Goal: Check status: Check status

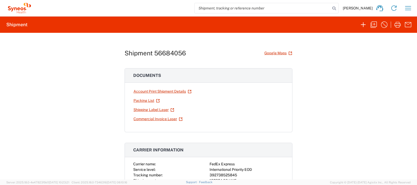
click at [158, 52] on h1 "Shipment 56684056" at bounding box center [155, 53] width 61 height 8
copy h1 "56684056"
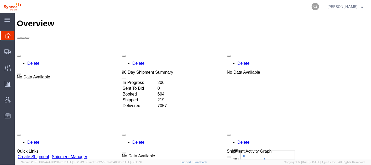
click at [319, 4] on icon at bounding box center [315, 6] width 7 height 7
paste input "56684056"
type input "56684056"
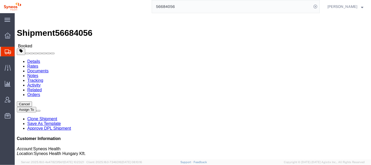
click link "Activity"
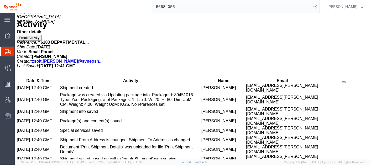
scroll to position [260, 0]
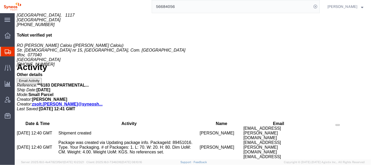
scroll to position [202, 0]
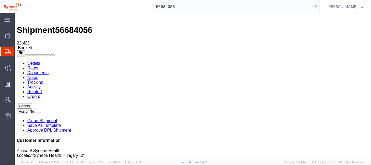
scroll to position [0, 0]
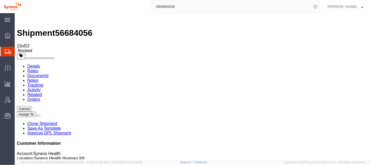
drag, startPoint x: 369, startPoint y: 91, endPoint x: 383, endPoint y: 24, distance: 68.8
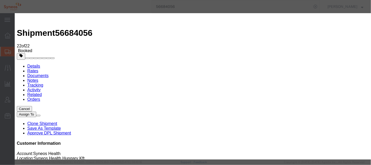
type input "[PERSON_NAME][EMAIL_ADDRESS][PERSON_NAME][DOMAIN_NAME]"
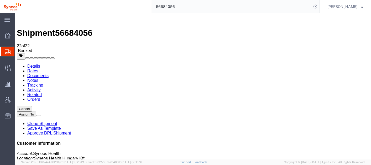
click at [29, 64] on link "Details" at bounding box center [33, 66] width 13 height 4
click p "Schedule pickup request"
click link "Schedule pickup request"
click link "Activity"
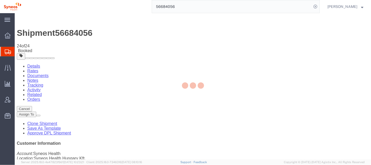
type input "Enter Email Address"
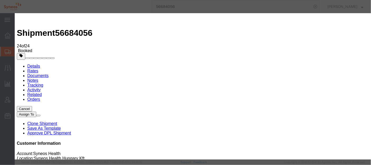
type input "[PERSON_NAME][EMAIL_ADDRESS][PERSON_NAME][DOMAIN_NAME]"
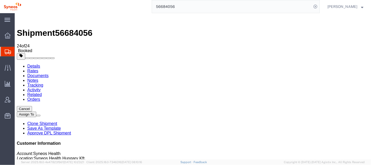
click at [32, 64] on link "Details" at bounding box center [33, 66] width 13 height 4
click p "Pickup request number: BUDA534"
drag, startPoint x: 192, startPoint y: 97, endPoint x: 246, endPoint y: 96, distance: 54.4
click p "Project: **6183 DEPARTMENTAL EXPENSE Task: Other Project Number: 6183 Departmen…"
copy span "Cancel Pickup Location: [GEOGRAPHIC_DATA]"
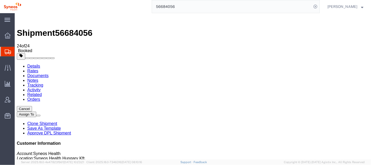
click b "BUDA534"
copy b "BUDA534"
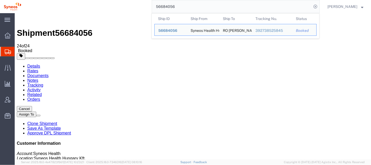
click at [278, 9] on input "56684056" at bounding box center [232, 6] width 160 height 13
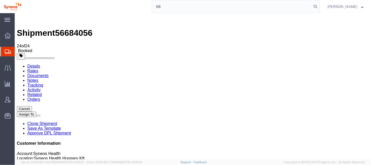
type input "5"
paste input "56645983"
type input "56645983"
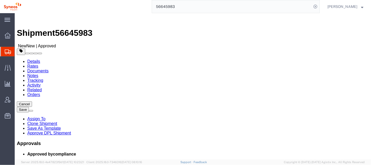
select select
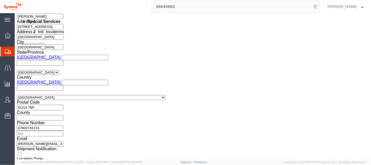
scroll to position [350, 0]
click button "Rate Shipment"
